Goal: Information Seeking & Learning: Learn about a topic

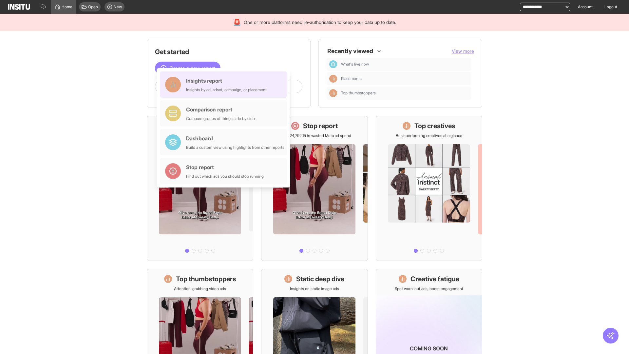
click at [225, 85] on div "Insights report Insights by ad, adset, campaign, or placement" at bounding box center [226, 85] width 81 height 16
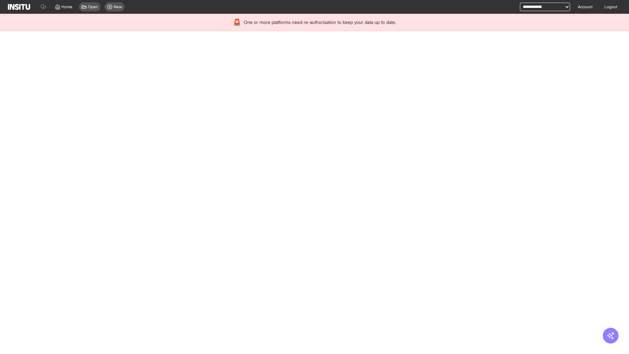
select select "**"
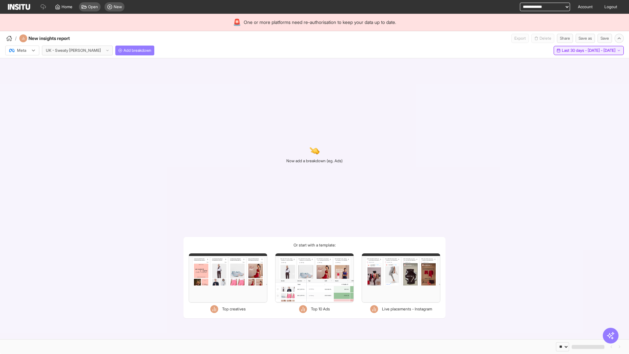
click at [574, 50] on span "Last 30 days - [DATE] - [DATE]" at bounding box center [589, 50] width 54 height 5
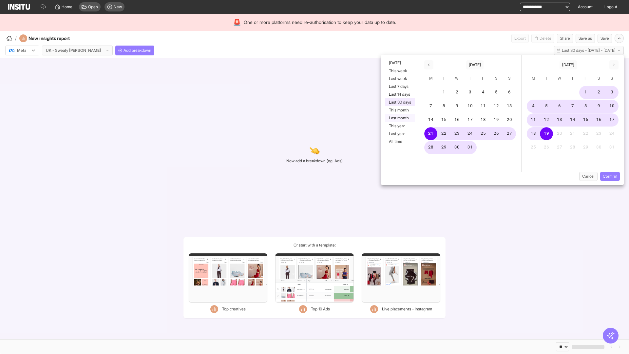
click at [399, 118] on button "Last month" at bounding box center [400, 118] width 30 height 8
